Goal: Check status: Check status

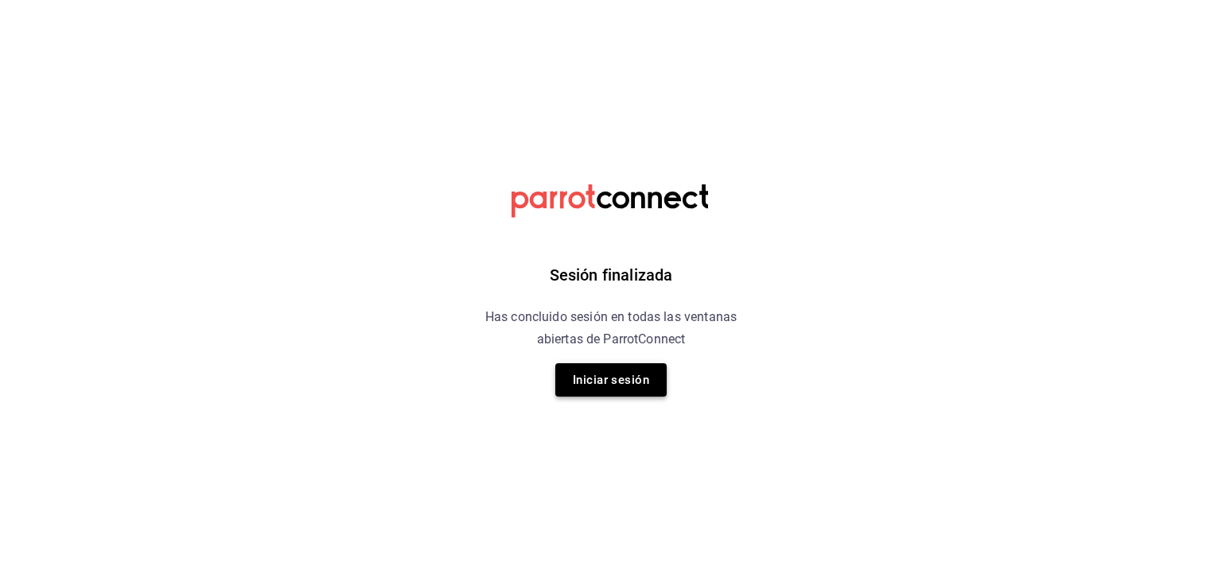
click at [636, 377] on button "Iniciar sesión" at bounding box center [610, 379] width 111 height 33
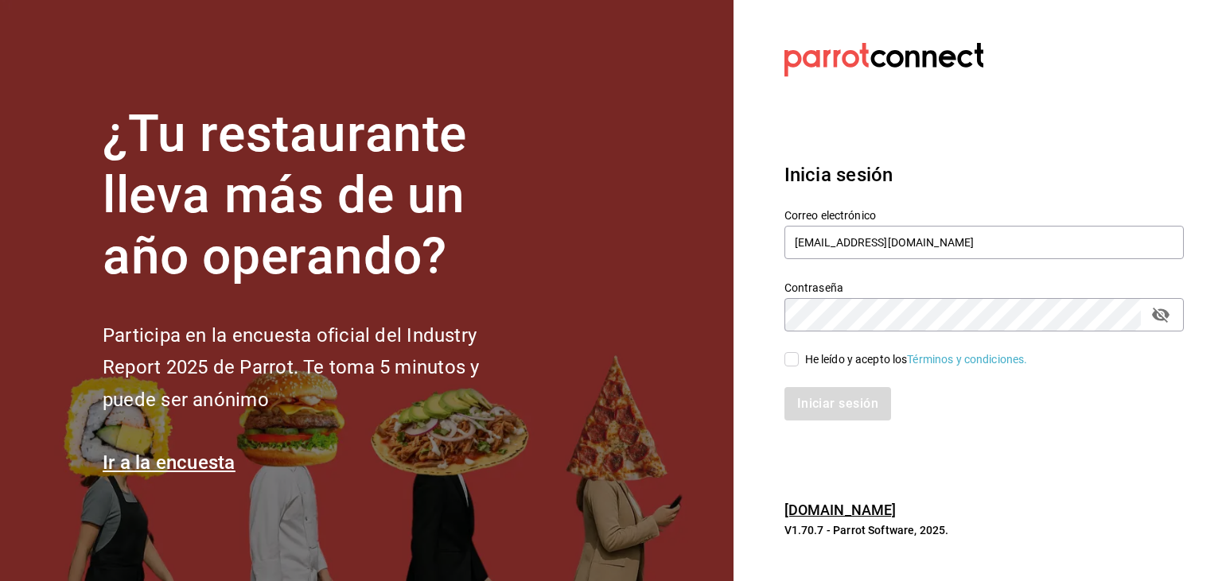
click at [802, 361] on span "He leído y acepto los Términos y condiciones." at bounding box center [913, 360] width 229 height 17
click at [799, 361] on input "He leído y acepto los Términos y condiciones." at bounding box center [791, 359] width 14 height 14
checkbox input "true"
click at [825, 395] on button "Iniciar sesión" at bounding box center [838, 403] width 108 height 33
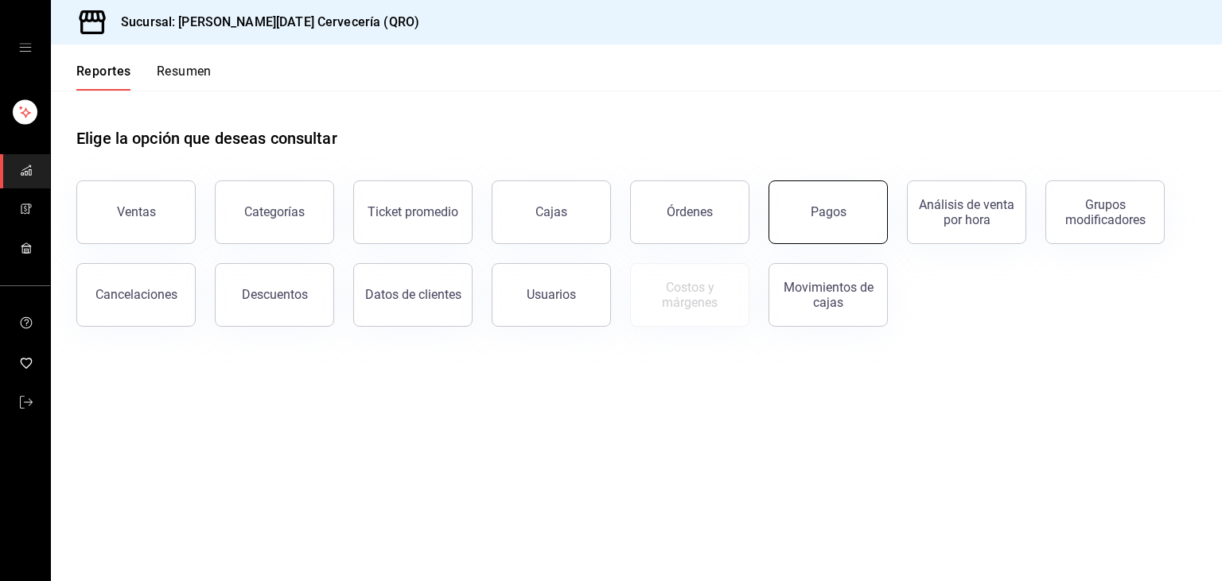
click at [871, 237] on button "Pagos" at bounding box center [827, 213] width 119 height 64
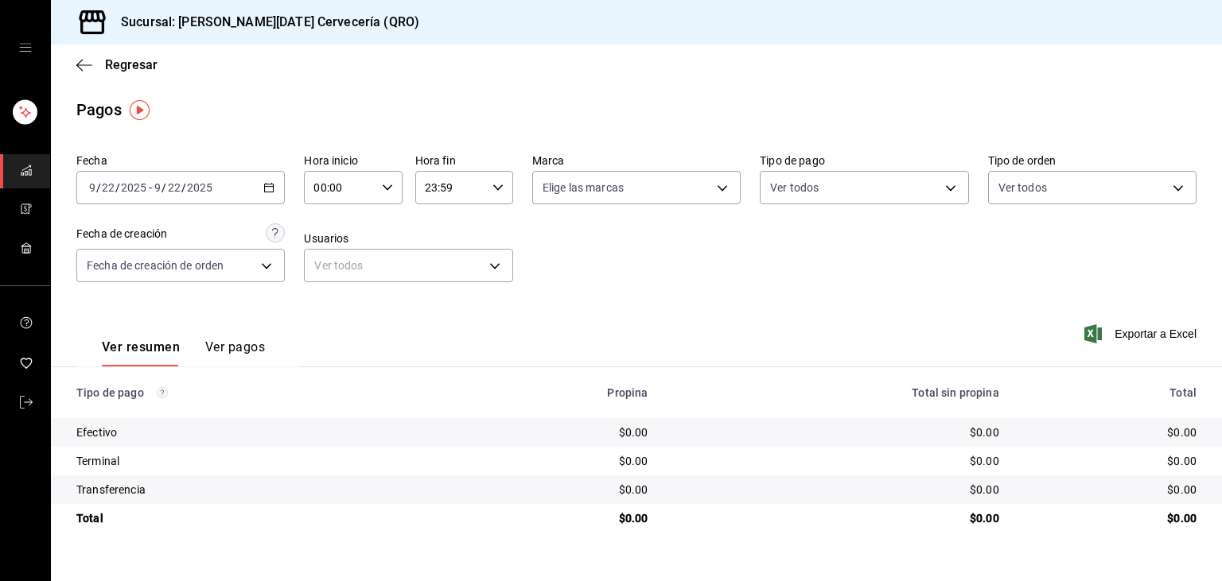
click at [270, 191] on icon "button" at bounding box center [268, 187] width 11 height 11
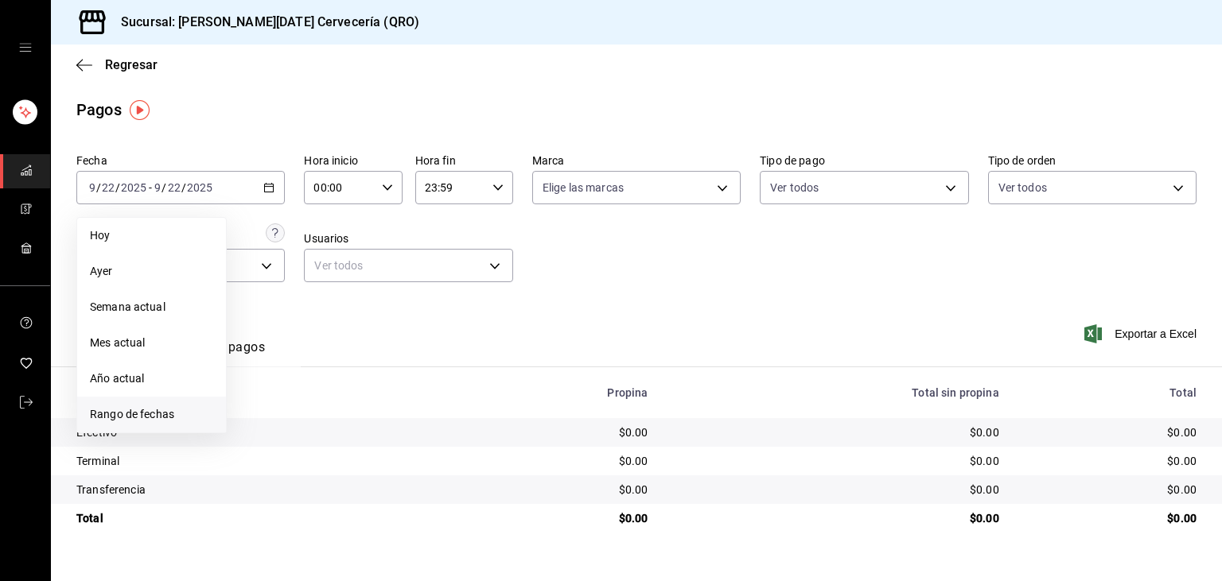
click at [151, 425] on li "Rango de fechas" at bounding box center [151, 415] width 149 height 36
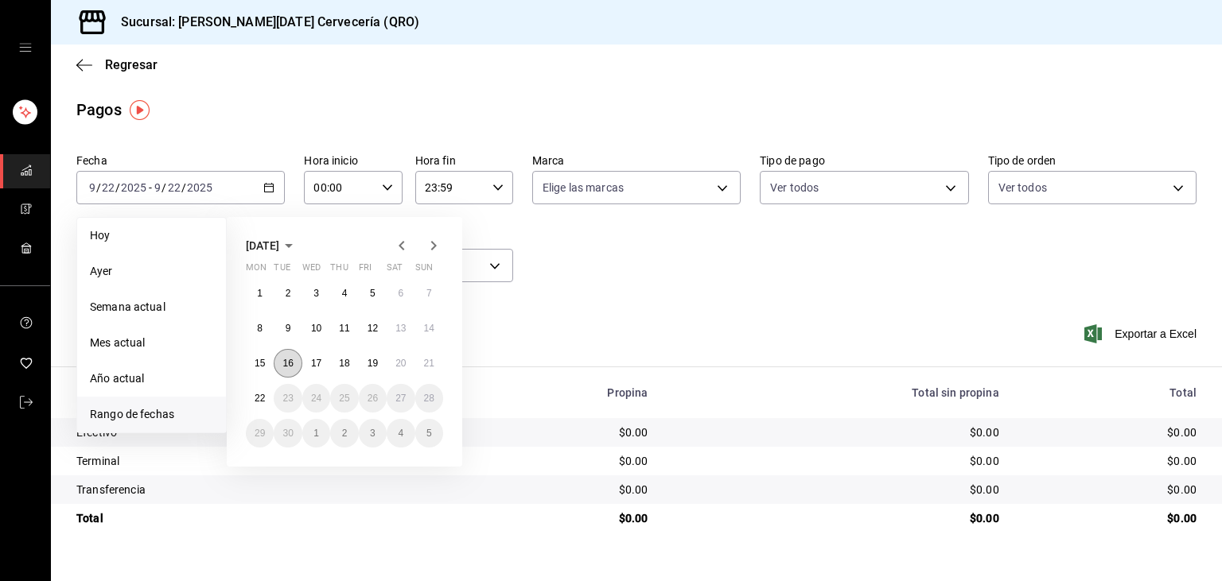
click at [287, 363] on abbr "16" at bounding box center [287, 363] width 10 height 11
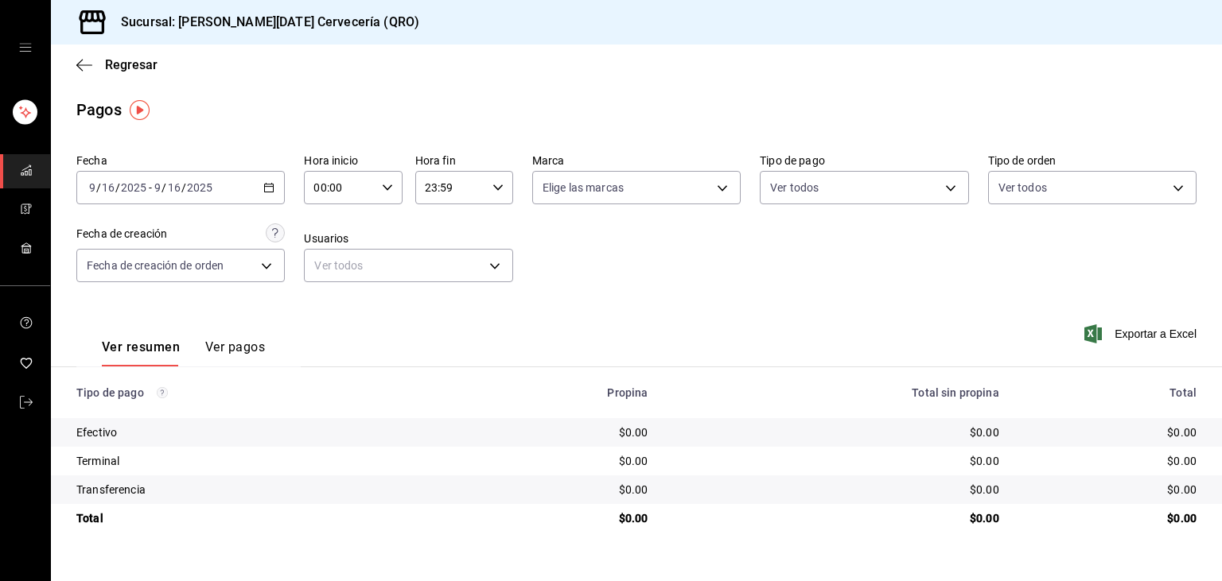
click at [270, 181] on div "2025-09-16 9 / 16 / 2025 - 2025-09-16 9 / 16 / 2025" at bounding box center [180, 187] width 208 height 33
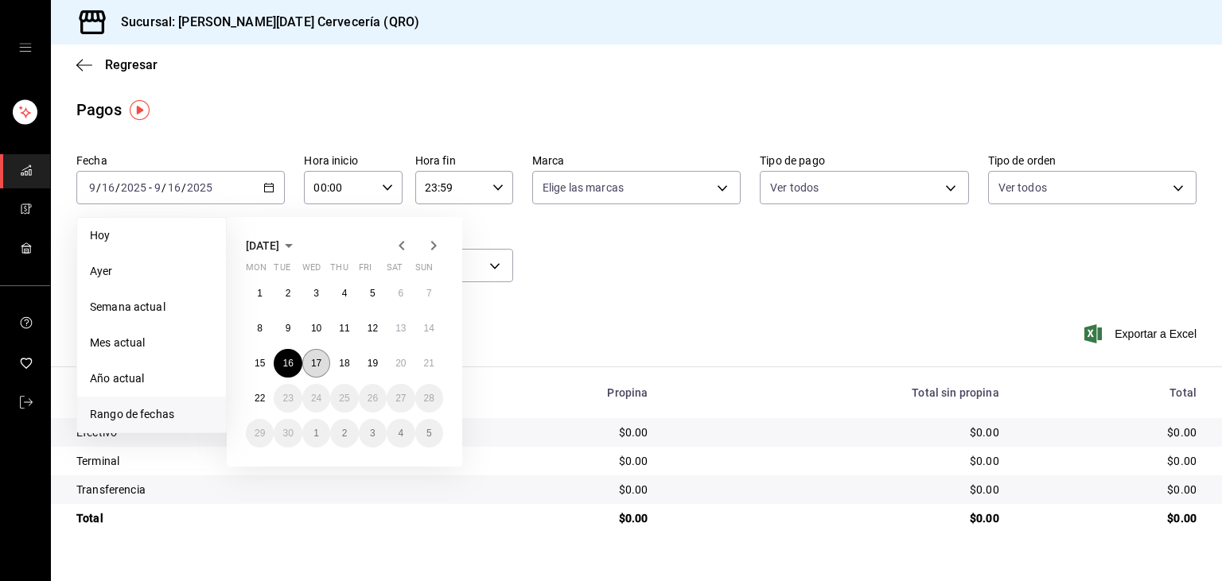
click at [319, 358] on abbr "17" at bounding box center [316, 363] width 10 height 11
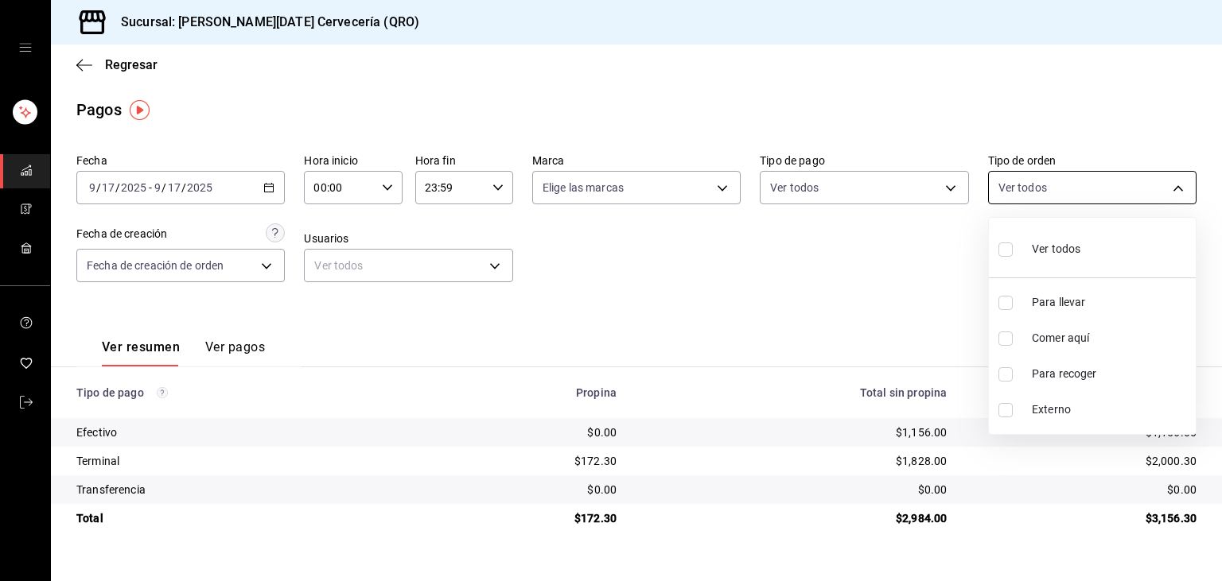
click at [1055, 181] on body "Sucursal: Santo Domingo Cervecería (QRO) Regresar Pagos Fecha 2025-09-17 9 / 17…" at bounding box center [611, 290] width 1222 height 581
click at [1080, 333] on span "Comer aquí" at bounding box center [1110, 338] width 157 height 17
type input "7cea922f-db2b-4f63-883f-4c13e90324fe"
checkbox input "true"
click at [857, 275] on div at bounding box center [611, 290] width 1222 height 581
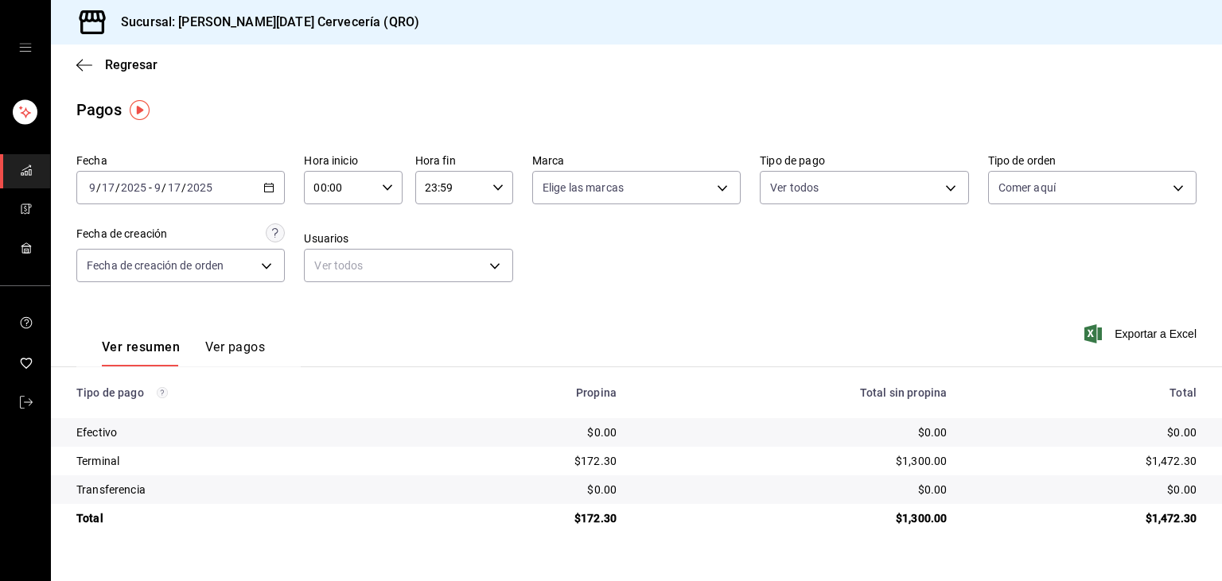
click at [275, 183] on div "2025-09-17 9 / 17 / 2025 - 2025-09-17 9 / 17 / 2025" at bounding box center [180, 187] width 208 height 33
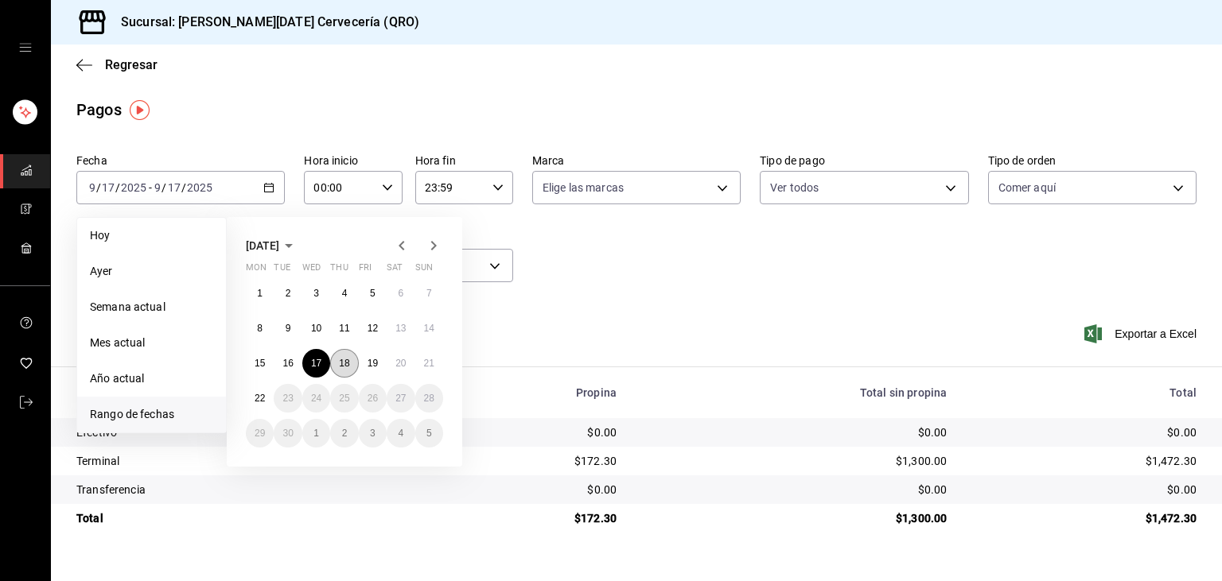
click at [348, 375] on button "18" at bounding box center [344, 363] width 28 height 29
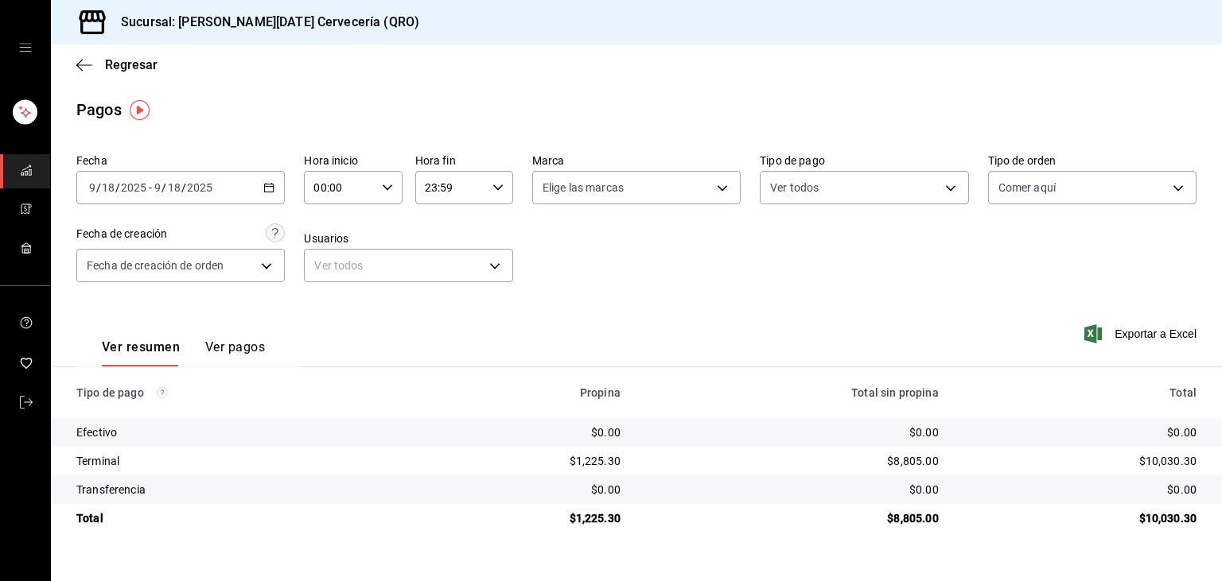
click at [261, 196] on div "2025-09-18 9 / 18 / 2025 - 2025-09-18 9 / 18 / 2025" at bounding box center [180, 187] width 208 height 33
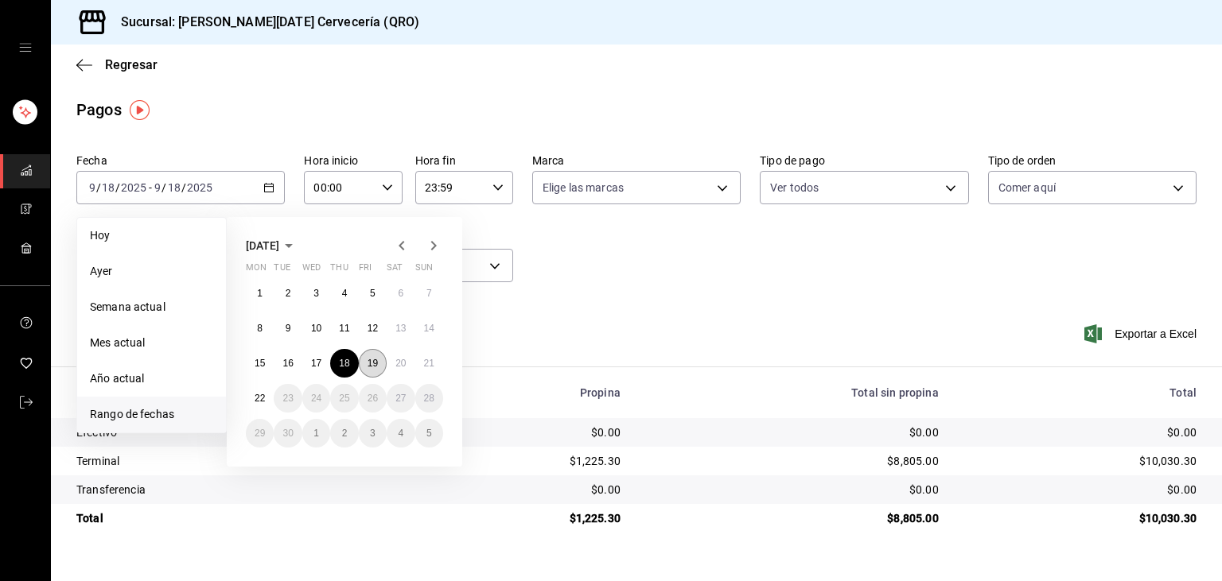
click at [374, 360] on abbr "19" at bounding box center [372, 363] width 10 height 11
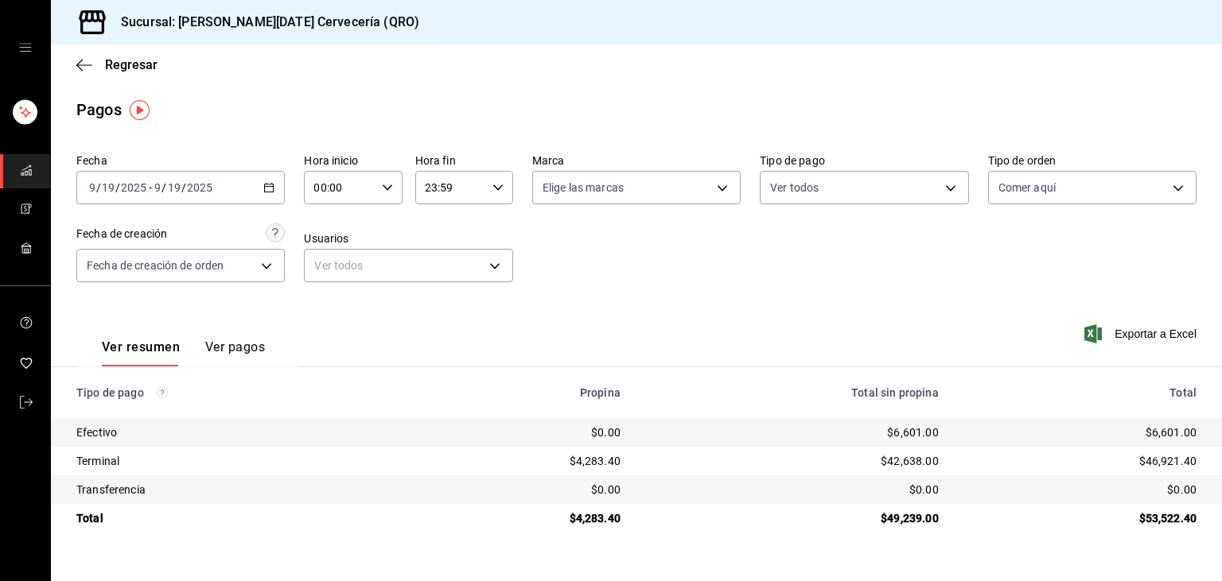
click at [274, 189] on \(Stroke\) "button" at bounding box center [269, 188] width 10 height 9
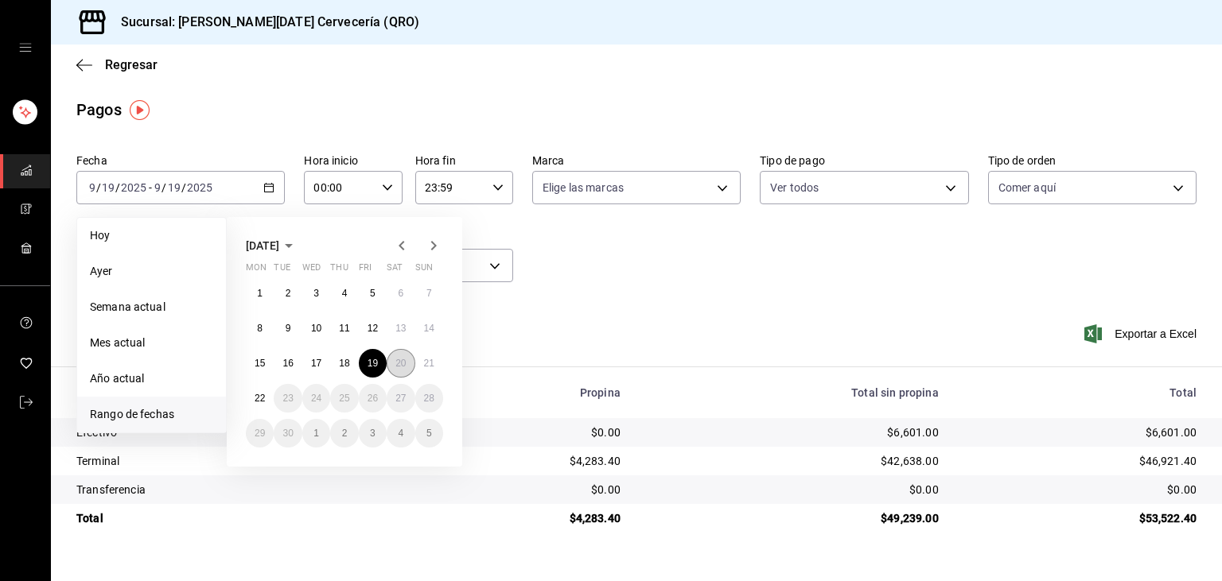
click at [405, 365] on abbr "20" at bounding box center [400, 363] width 10 height 11
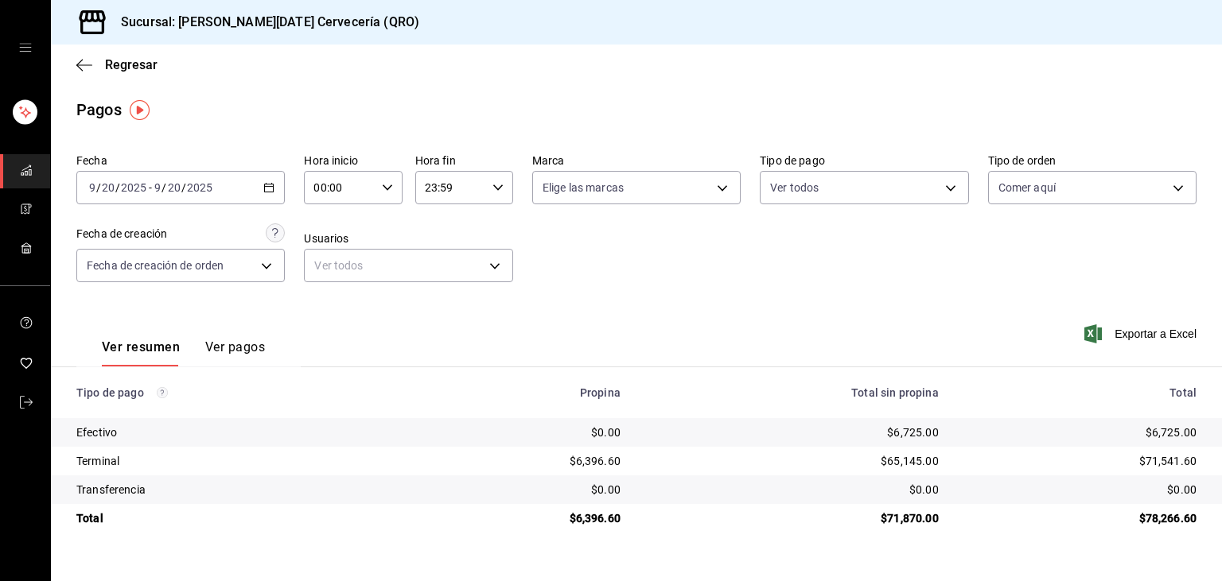
click at [278, 189] on div "2025-09-20 9 / 20 / 2025 - 2025-09-20 9 / 20 / 2025" at bounding box center [180, 187] width 208 height 33
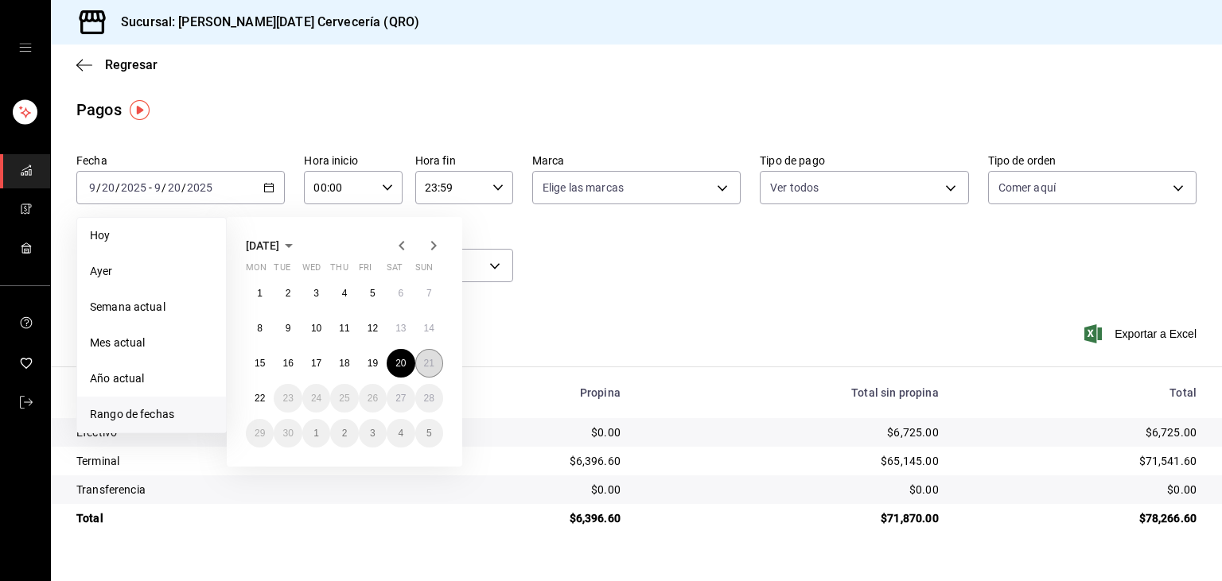
click at [420, 368] on button "21" at bounding box center [429, 363] width 28 height 29
